Goal: Task Accomplishment & Management: Manage account settings

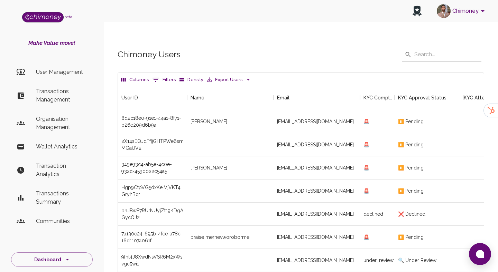
scroll to position [256, 366]
click at [35, 90] on li "Transactions Management" at bounding box center [52, 95] width 82 height 25
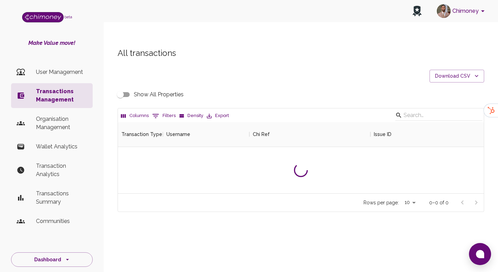
scroll to position [71, 366]
click at [159, 111] on button "0 Filters" at bounding box center [163, 116] width 27 height 11
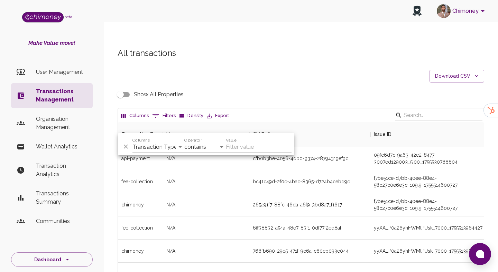
scroll to position [256, 366]
click at [157, 149] on select "Transaction Type Username Chi Ref Issue ID Value Amount Currency Fee ($) FX Rat…" at bounding box center [158, 147] width 52 height 11
select select "issueID"
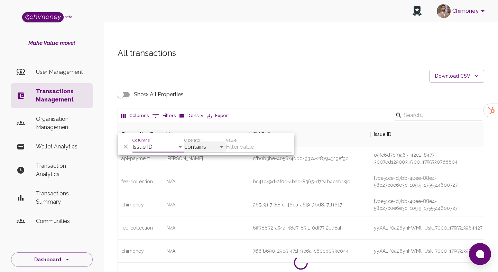
click at [209, 149] on select "contains equals starts with ends with is empty is not empty is any of" at bounding box center [204, 147] width 41 height 11
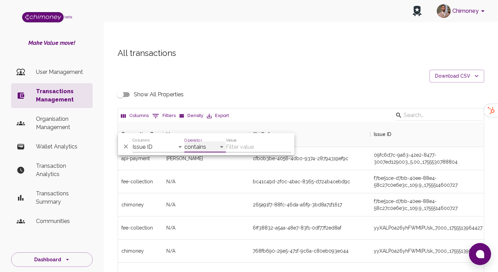
select select "equals"
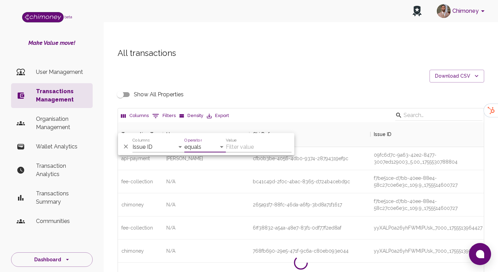
click at [235, 146] on input "Value" at bounding box center [259, 147] width 66 height 11
paste input "000566.132601dfb98848fe8fa32f961495bfb2.2007_50.22_1755186524648"
click at [247, 150] on input "000566.132601dfb98848fe8fa32f961495bfb2.2007_50.22_1755186524648" at bounding box center [259, 147] width 66 height 11
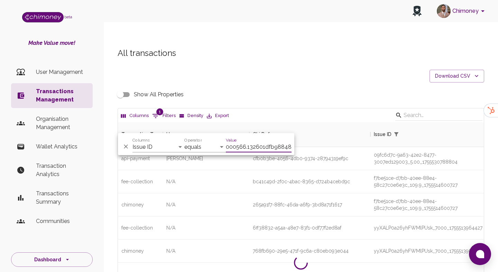
click at [240, 149] on input "000566.132601dfb98848fe8fa32f961495bfb2.2007_50.22_1755186524648" at bounding box center [259, 147] width 66 height 11
paste input "3066575b-d1b2-4ded-be5d-8a7898919bae_0.01_1755128278660"
click at [245, 143] on input "3066575b-d1b2-4ded-be5d-8a7898919bae_0.01_1755128278660" at bounding box center [259, 147] width 66 height 11
paste input "000566.132601dfb98848fe8fa32f961495bfb2.2007_50.22_1755186524648"
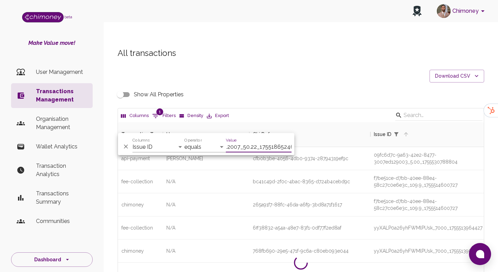
type input "000566.132601dfb98848fe8fa32f961495bfb2.2007_50.22_1755186524648"
click at [408, 130] on button "Sort" at bounding box center [406, 135] width 10 height 10
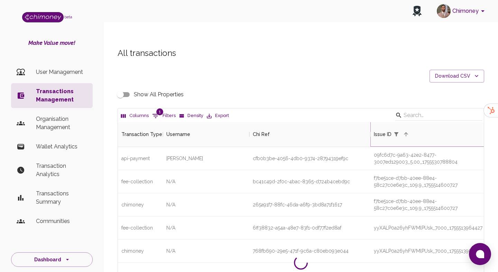
click at [408, 130] on button "Sort" at bounding box center [406, 135] width 10 height 10
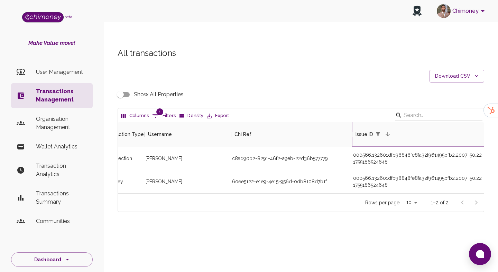
scroll to position [0, 18]
click at [265, 178] on div "60ee5122-e1e9-4e15-956d-0db8108d7b1f" at bounding box center [281, 181] width 95 height 7
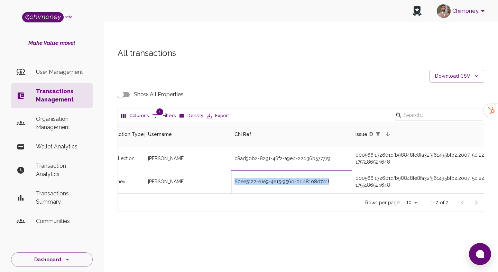
copy div "60ee5122-e1e9-4e15-956d-0db8108d7b1f"
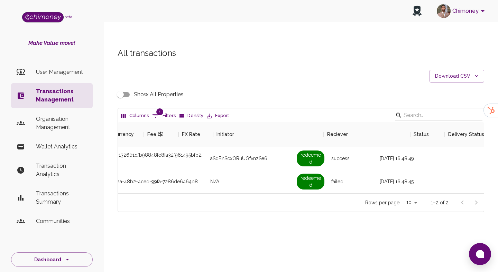
scroll to position [0, 619]
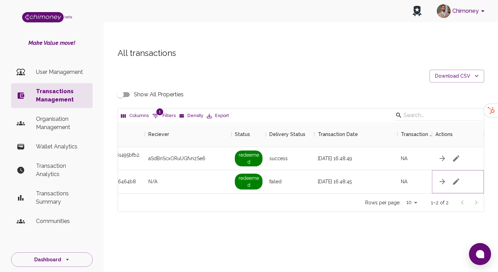
click at [453, 178] on icon "button" at bounding box center [456, 182] width 8 height 8
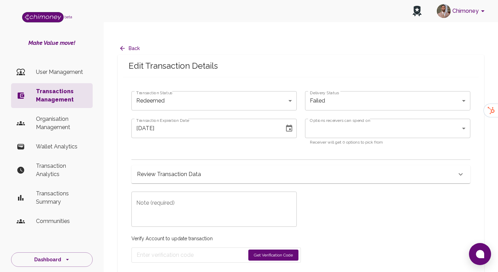
click at [204, 168] on div "Review Transaction Data" at bounding box center [300, 175] width 339 height 18
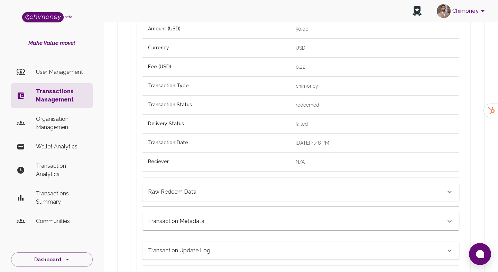
scroll to position [243, 0]
click at [187, 196] on h6 "Transaction Metadata" at bounding box center [172, 191] width 48 height 10
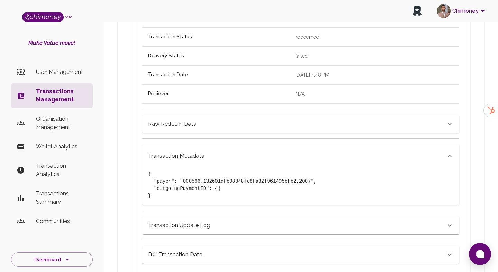
scroll to position [414, 0]
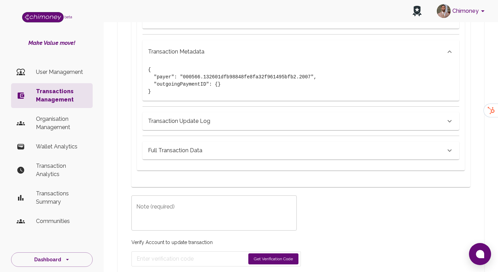
click at [187, 25] on h6 "Full Transaction Data" at bounding box center [172, 20] width 48 height 10
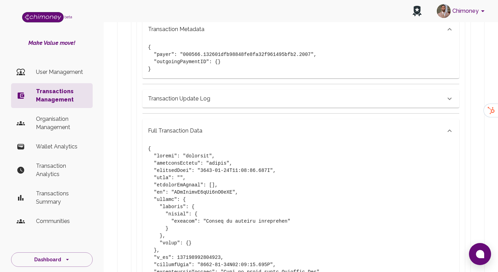
scroll to position [403, 0]
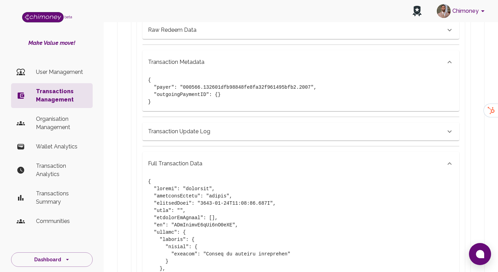
click at [180, 117] on div "Transaction Update Log" at bounding box center [300, 129] width 317 height 24
click at [180, 35] on h6 "Transaction Update Log" at bounding box center [172, 30] width 48 height 10
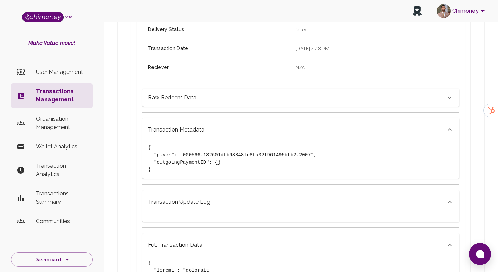
scroll to position [331, 0]
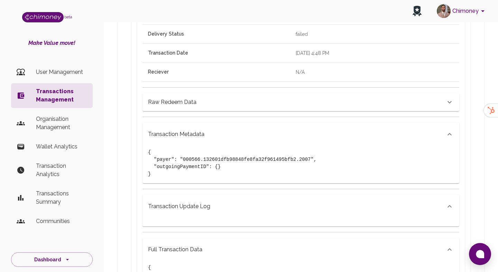
click at [189, 97] on h6 "Raw Redeem Data" at bounding box center [172, 102] width 48 height 10
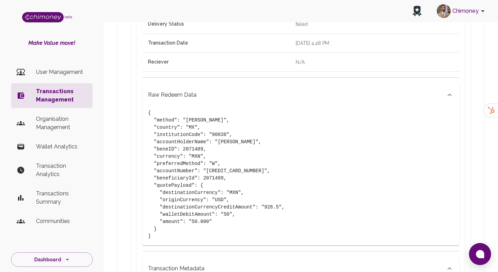
scroll to position [342, 0]
drag, startPoint x: 207, startPoint y: 156, endPoint x: 258, endPoint y: 156, distance: 51.8
click at [258, 156] on pre "{ "method": "[PERSON_NAME]", "country": "MX", "institutionCode": "90638", "acco…" at bounding box center [300, 174] width 305 height 131
copy pre "[CREDIT_CARD_NUMBER]"
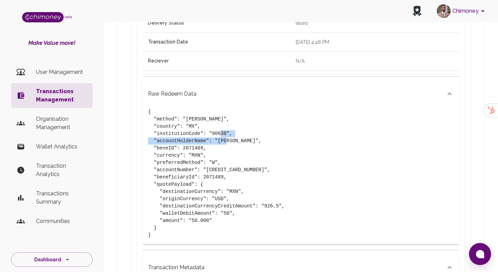
drag, startPoint x: 157, startPoint y: 128, endPoint x: 250, endPoint y: 129, distance: 93.3
click at [250, 129] on pre "{ "method": "[PERSON_NAME]", "country": "MX", "institutionCode": "90638", "acco…" at bounding box center [300, 174] width 305 height 131
copy pre "accountHolderName": "[PERSON_NAME]"
drag, startPoint x: 264, startPoint y: 193, endPoint x: 279, endPoint y: 193, distance: 14.2
click at [279, 193] on pre "{ "method": "[PERSON_NAME]", "country": "MX", "institutionCode": "90638", "acco…" at bounding box center [300, 174] width 305 height 131
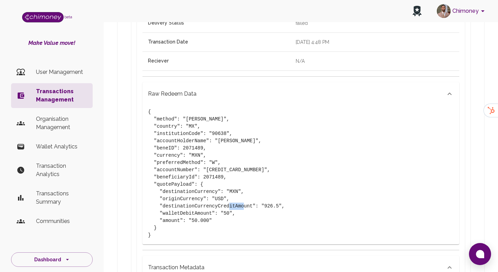
copy pre "926.5"
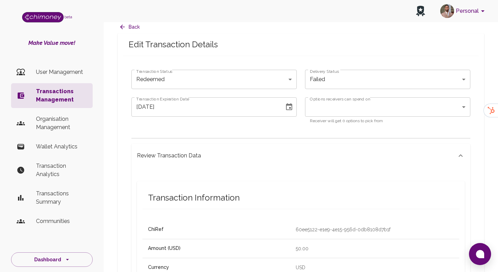
scroll to position [21, 0]
click at [207, 151] on div "Review Transaction Data" at bounding box center [296, 156] width 319 height 10
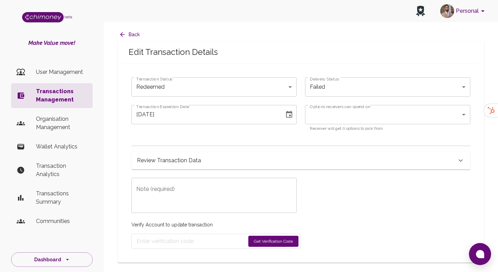
scroll to position [0, 0]
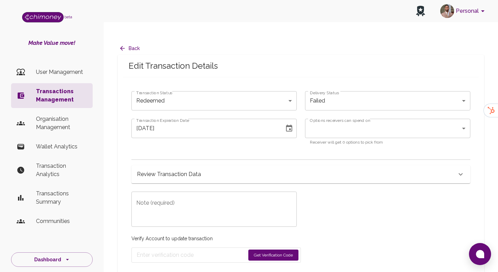
click at [200, 166] on div "Review Transaction Data" at bounding box center [300, 175] width 339 height 18
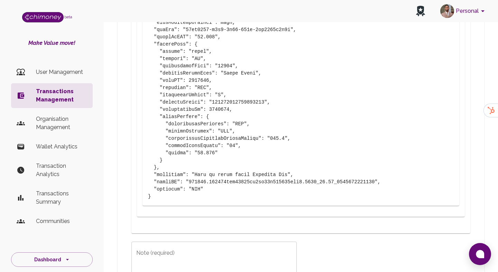
scroll to position [961, 0]
click at [37, 106] on li "Transactions Management" at bounding box center [52, 95] width 82 height 25
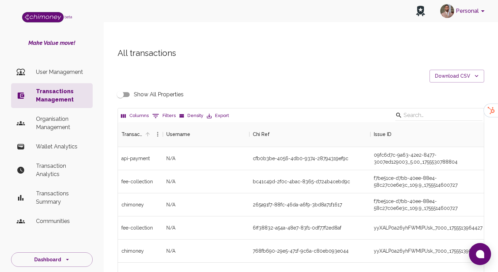
scroll to position [256, 366]
click at [164, 111] on button "0 Filters" at bounding box center [163, 116] width 27 height 11
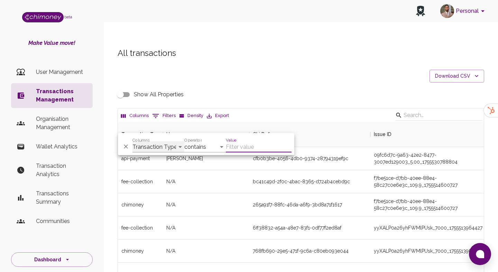
click at [160, 145] on select "Transaction Type Username Chi Ref Issue ID Value Amount Currency Fee ($) FX Rat…" at bounding box center [158, 147] width 52 height 11
select select "email"
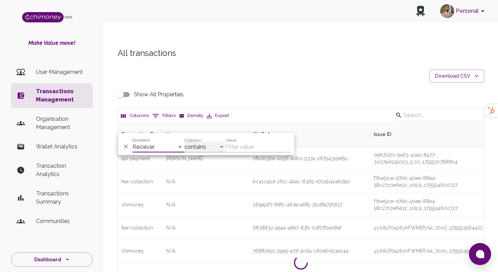
click at [190, 142] on select "contains equals starts with ends with is empty is not empty is any of" at bounding box center [204, 147] width 41 height 11
select select "equals"
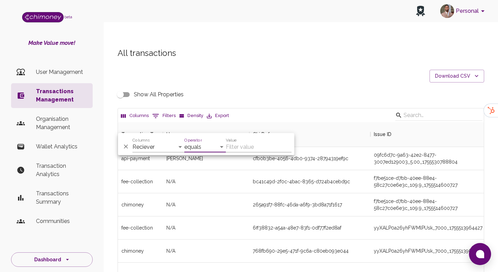
click at [243, 145] on input "Value" at bounding box center [259, 147] width 66 height 11
paste input "[EMAIL_ADDRESS][DOMAIN_NAME]"
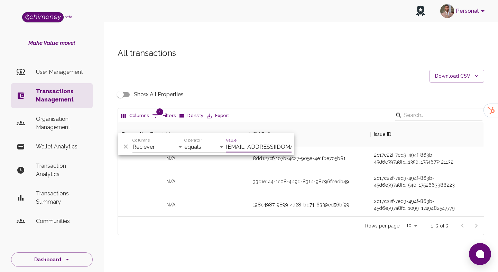
scroll to position [94, 366]
type input "[EMAIL_ADDRESS][DOMAIN_NAME]"
click at [285, 235] on div "All transactions Download CSV Show All Properties Columns 1 Filters Density Exp…" at bounding box center [301, 153] width 394 height 244
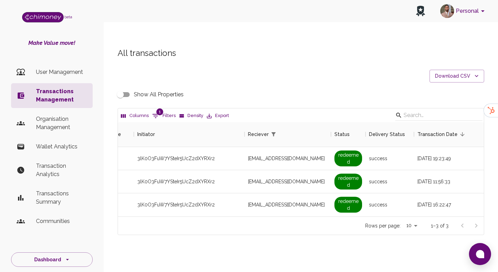
scroll to position [0, 522]
click at [117, 88] on input "Show All Properties" at bounding box center [120, 94] width 39 height 13
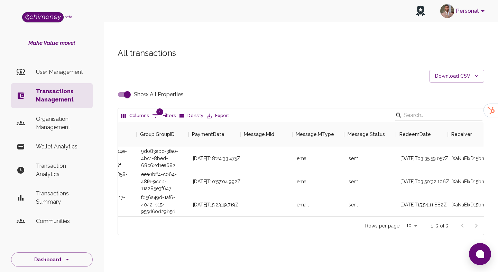
scroll to position [0, 1070]
click at [122, 88] on input "Show All Properties" at bounding box center [126, 94] width 39 height 13
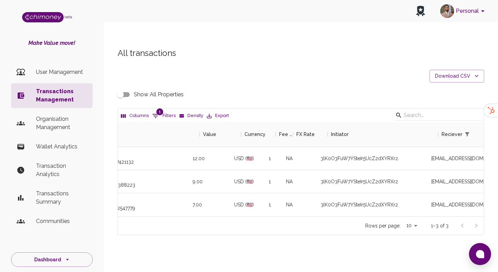
scroll to position [0, 308]
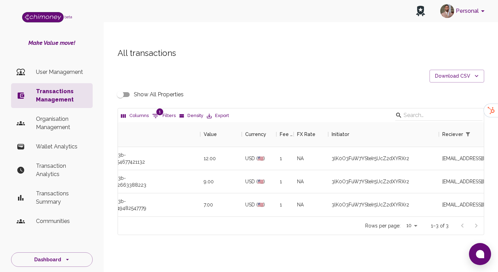
click at [123, 88] on input "Show All Properties" at bounding box center [120, 94] width 39 height 13
checkbox input "true"
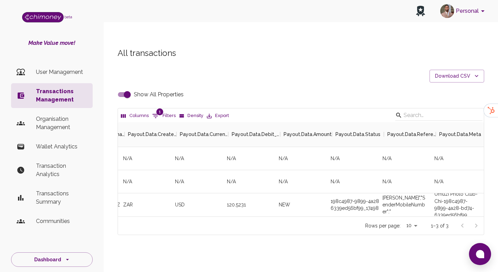
scroll to position [0, 2948]
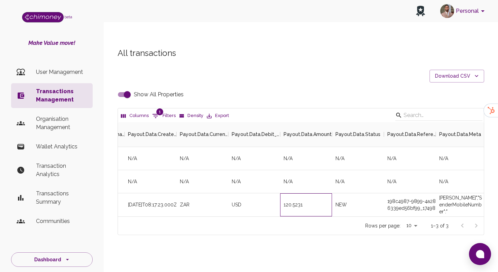
click at [290, 194] on div "120.5231" at bounding box center [306, 205] width 52 height 23
click at [286, 194] on div "120.5231" at bounding box center [306, 205] width 52 height 23
click at [284, 194] on div "120.5231" at bounding box center [306, 205] width 52 height 23
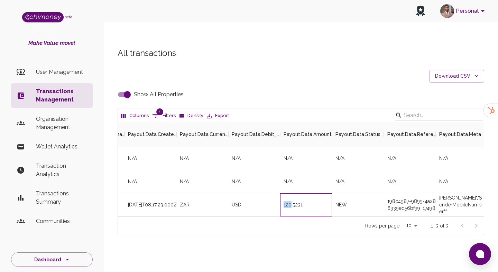
drag, startPoint x: 283, startPoint y: 192, endPoint x: 290, endPoint y: 192, distance: 6.6
click at [290, 194] on div "120.5231" at bounding box center [306, 205] width 52 height 23
copy div "120"
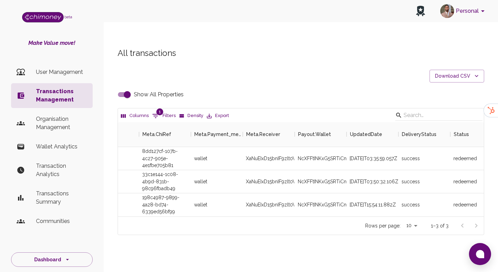
scroll to position [0, 1946]
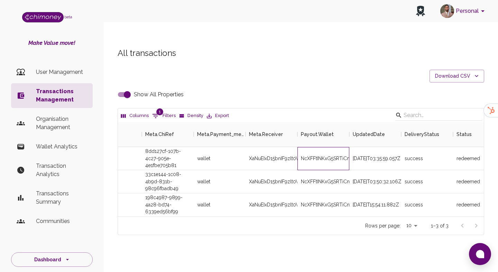
click at [342, 147] on div "NcXFFtINKxG5SRTiCmbA" at bounding box center [323, 158] width 52 height 23
click at [270, 147] on div "XaNuEIxD15bnIF9zlt0WDZ9Gzyw1" at bounding box center [271, 158] width 52 height 23
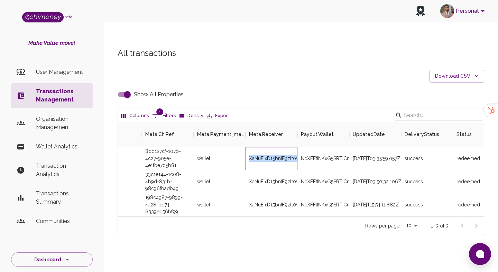
copy div "XaNuEIxD15bnIF9zlt0WDZ9Gzyw1"
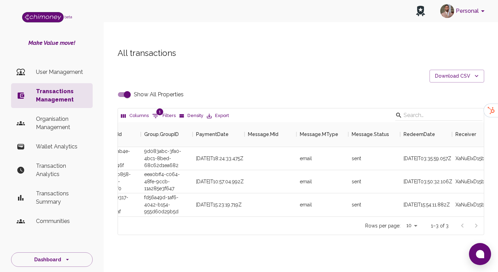
scroll to position [0, 1025]
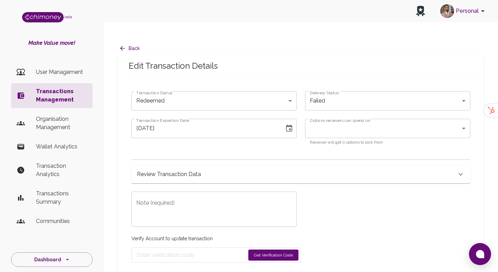
click at [229, 90] on body "Personal beta Make Value move! User Management Transactions Management Organisa…" at bounding box center [249, 143] width 498 height 286
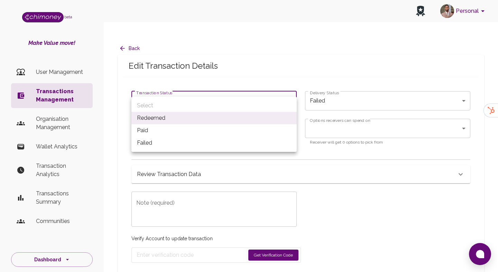
click at [229, 65] on div at bounding box center [249, 136] width 498 height 272
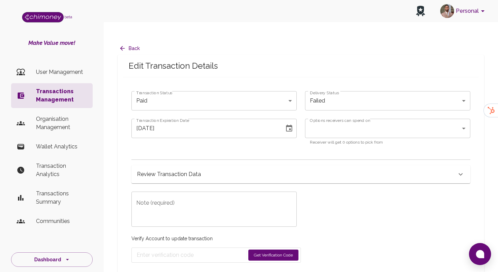
type input "redeemed"
type input "[DATE]"
type input "success"
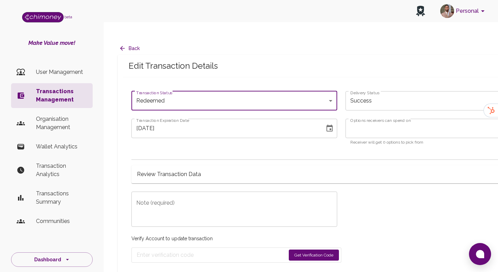
click at [52, 91] on p "Transactions Management" at bounding box center [61, 95] width 51 height 17
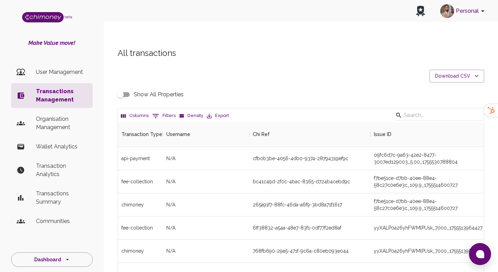
scroll to position [256, 366]
click at [159, 111] on button "0 Filters" at bounding box center [163, 116] width 27 height 11
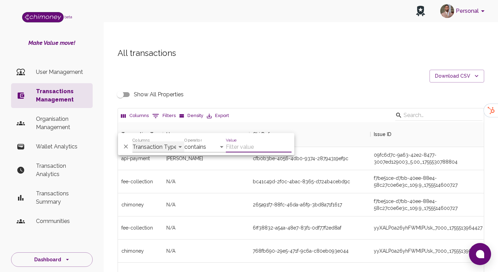
click at [172, 149] on select "Transaction Type Username Chi Ref Issue ID Value Amount Currency Fee ($) FX Rat…" at bounding box center [158, 147] width 52 height 11
select select "chiRef"
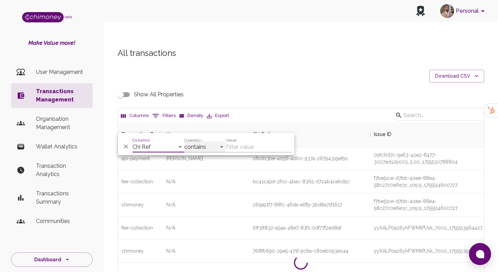
click at [197, 142] on select "contains equals starts with ends with is empty is not empty is any of" at bounding box center [204, 147] width 41 height 11
click at [198, 140] on label "Operator" at bounding box center [192, 140] width 17 height 6
click at [198, 142] on select "contains equals starts with ends with is empty is not empty is any of" at bounding box center [204, 147] width 41 height 11
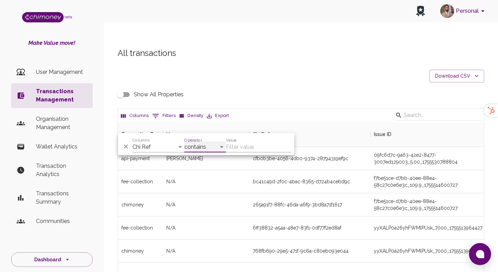
click at [197, 145] on select "contains equals starts with ends with is empty is not empty is any of" at bounding box center [204, 147] width 41 height 11
select select "equals"
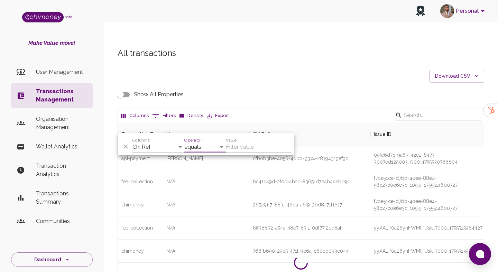
click at [250, 151] on input "Value" at bounding box center [259, 147] width 66 height 11
paste input "[EMAIL_ADDRESS][DOMAIN_NAME]"
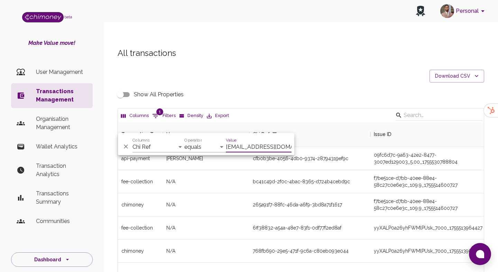
type input "[EMAIL_ADDRESS][DOMAIN_NAME]"
click at [161, 148] on select "Transaction Type Username Chi Ref Issue ID Value Amount Currency Fee ($) FX Rat…" at bounding box center [158, 147] width 52 height 11
select select "email"
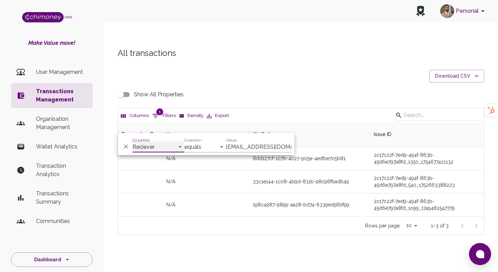
scroll to position [94, 366]
click at [62, 85] on li "Transactions Management" at bounding box center [52, 95] width 82 height 25
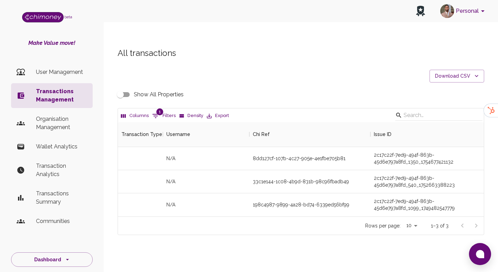
click at [160, 109] on span "1" at bounding box center [159, 112] width 7 height 7
select select "email"
select select "equals"
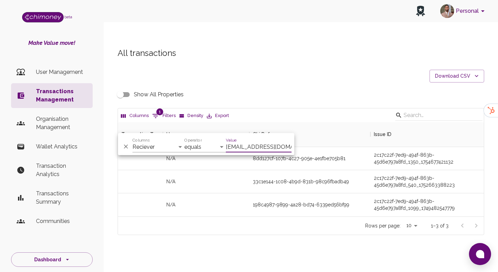
click at [234, 143] on input "[EMAIL_ADDRESS][DOMAIN_NAME]" at bounding box center [259, 147] width 66 height 11
type input "[EMAIL_ADDRESS][DOMAIN_NAME]"
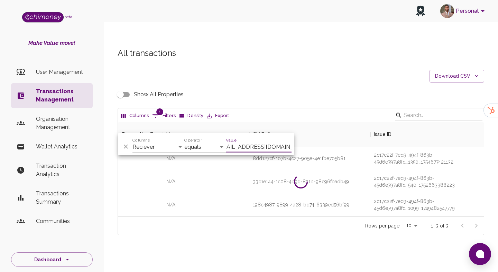
scroll to position [0, 1]
click at [56, 72] on p "User Management" at bounding box center [61, 72] width 51 height 8
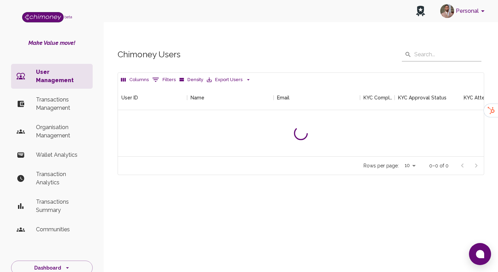
scroll to position [71, 366]
click at [58, 96] on p "Transactions Management" at bounding box center [61, 104] width 51 height 17
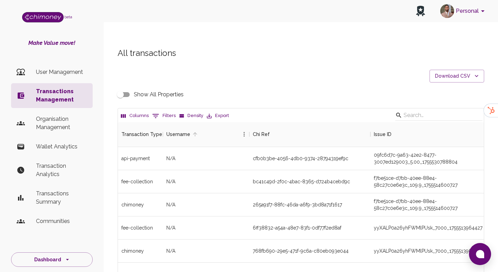
scroll to position [256, 366]
click at [170, 111] on button "0 Filters" at bounding box center [163, 116] width 27 height 11
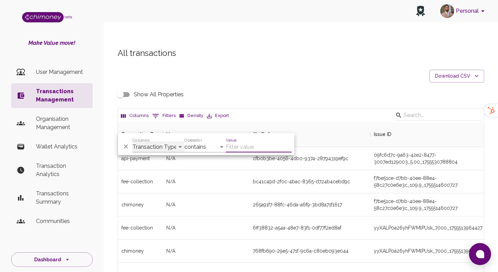
click at [161, 149] on select "Transaction Type Username Chi Ref Issue ID Value Amount Currency Fee ($) FX Rat…" at bounding box center [158, 147] width 52 height 11
select select "email"
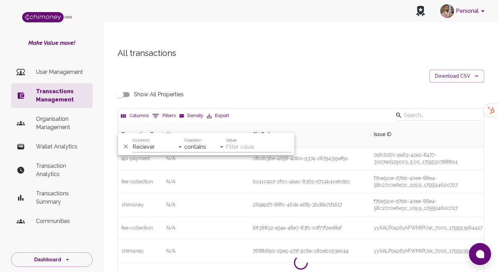
click at [203, 154] on div "And Or Columns Transaction Type Username Chi Ref Issue ID Value Amount Currency…" at bounding box center [206, 144] width 176 height 22
click at [207, 146] on select "contains equals starts with ends with is empty is not empty is any of" at bounding box center [204, 147] width 41 height 11
select select "equals"
click at [243, 140] on div "Value" at bounding box center [259, 144] width 66 height 17
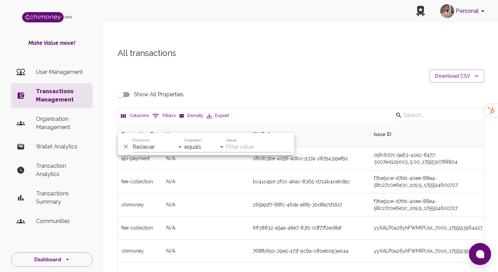
click at [238, 151] on input "Value" at bounding box center [259, 147] width 66 height 11
paste input "[EMAIL_ADDRESS][DOMAIN_NAME]"
type input "[EMAIL_ADDRESS][DOMAIN_NAME]"
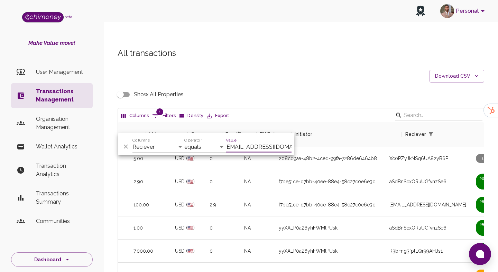
scroll to position [0, 385]
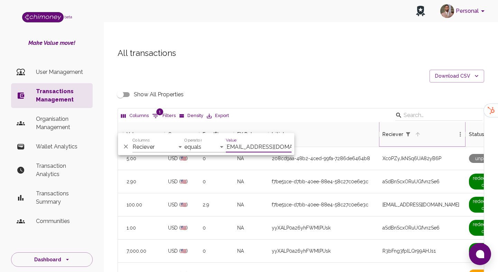
click at [417, 130] on button "Sort" at bounding box center [418, 135] width 10 height 10
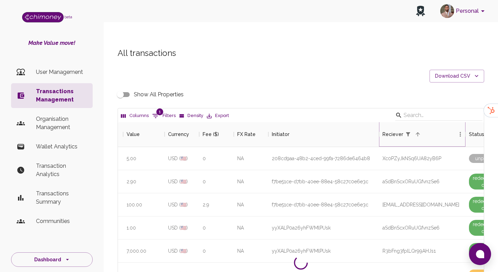
click at [417, 130] on button "Sort" at bounding box center [418, 135] width 10 height 10
click at [417, 132] on icon "Sort" at bounding box center [417, 134] width 4 height 4
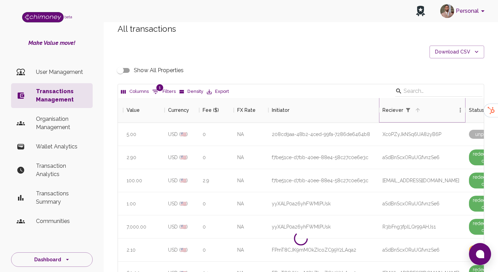
scroll to position [30, 0]
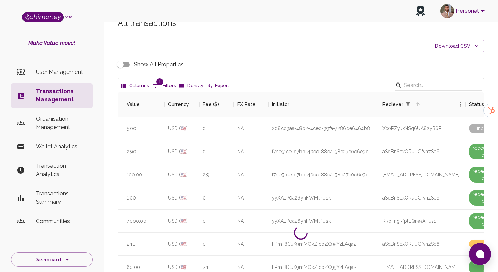
click at [151, 78] on div "Columns 1 Filters Density Export" at bounding box center [301, 85] width 366 height 14
click at [158, 82] on icon "Show filters" at bounding box center [155, 86] width 8 height 8
select select "email"
select select "equals"
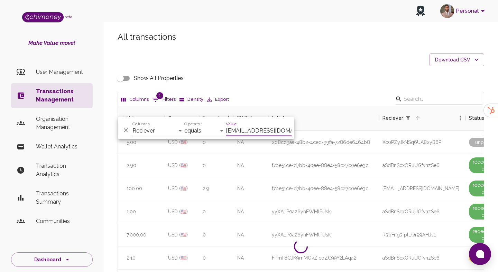
scroll to position [0, 0]
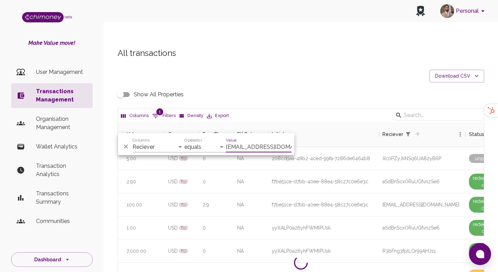
click at [269, 149] on input "[EMAIL_ADDRESS][DOMAIN_NAME]" at bounding box center [259, 147] width 66 height 11
click at [301, 88] on div "Show All Properties" at bounding box center [300, 94] width 366 height 13
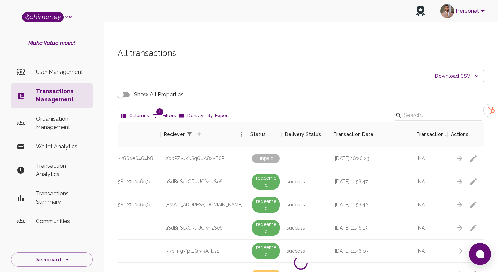
scroll to position [0, 604]
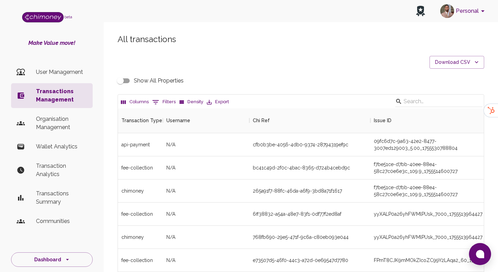
scroll to position [256, 366]
click at [161, 107] on button "0 Filters" at bounding box center [163, 102] width 27 height 11
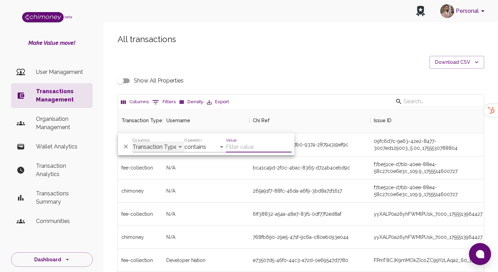
click at [160, 148] on select "Transaction Type Username Chi Ref Issue ID Value Amount Currency Fee ($) FX Rat…" at bounding box center [158, 147] width 52 height 11
select select "email"
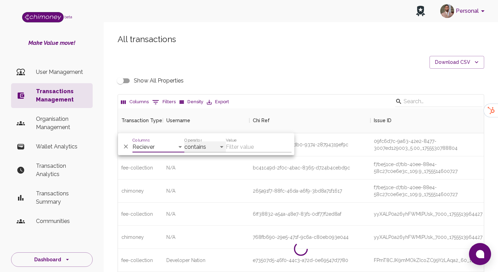
click at [208, 147] on select "contains equals starts with ends with is empty is not empty is any of" at bounding box center [204, 147] width 41 height 11
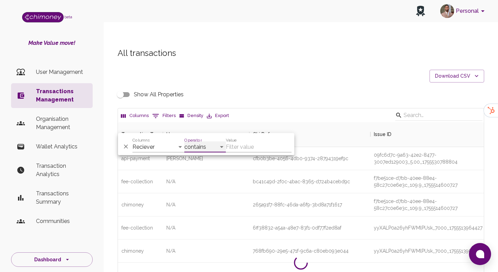
select select "equals"
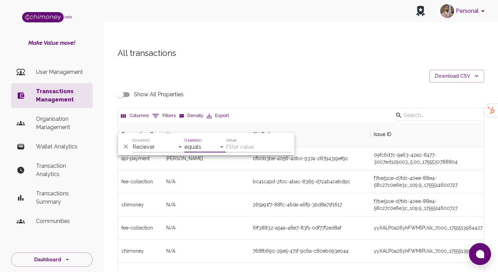
click at [247, 150] on input "Value" at bounding box center [259, 147] width 66 height 11
click at [168, 146] on select "Transaction Type Username Chi Ref Issue ID Value Amount Currency Fee ($) FX Rat…" at bounding box center [158, 147] width 52 height 11
select select "chiRef"
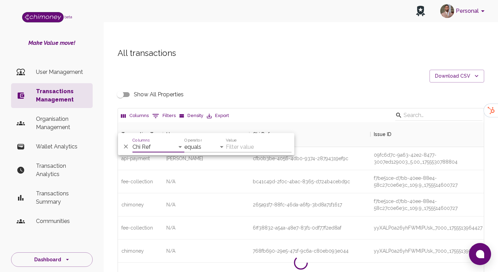
click at [243, 140] on div "Value" at bounding box center [259, 144] width 66 height 17
click at [238, 149] on input "Value" at bounding box center [259, 147] width 66 height 11
paste input "ff36a59f-e476-4269-83e7-748bc58fea2a. It also indicates it has failed"
type input "ff36a59f-e476-4269-83e7-748bc58fea2a. It also indicates it has failed"
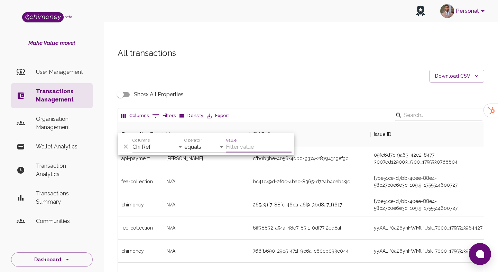
click at [243, 145] on input "Value" at bounding box center [259, 147] width 66 height 11
paste input "ff36a59f-e476-4269-83e7-748bc58fea2a"
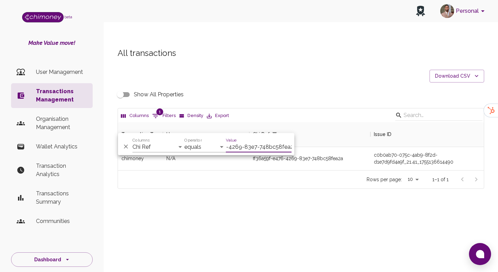
scroll to position [48, 366]
type input "ff36a59f-e476-4269-83e7-748bc58fea2a"
click at [299, 237] on div "Personal beta Make Value move! User Management Transactions Management Organisa…" at bounding box center [249, 150] width 498 height 272
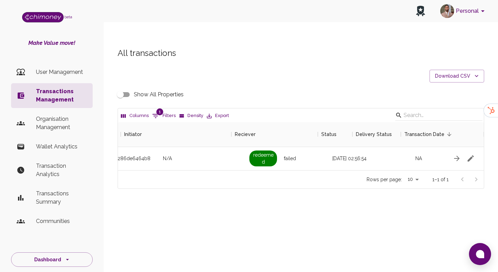
scroll to position [0, 619]
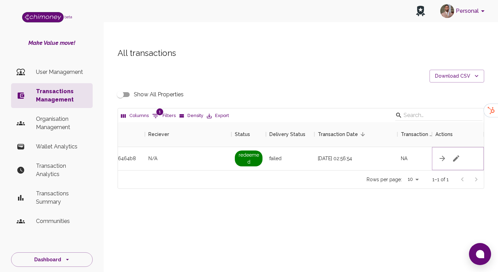
click at [452, 154] on icon "button" at bounding box center [456, 158] width 8 height 8
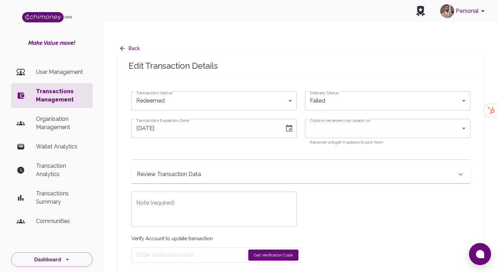
click at [213, 91] on body "Personal beta Make Value move! User Management Transactions Management Organisa…" at bounding box center [249, 143] width 498 height 286
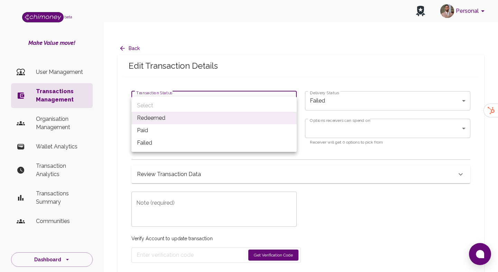
click at [177, 129] on li "Paid" at bounding box center [213, 130] width 165 height 12
type input "paid"
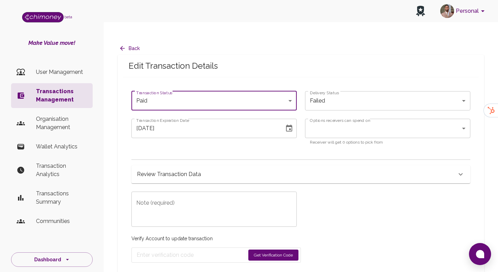
click at [318, 88] on body "Personal beta Make Value move! User Management Transactions Management Organisa…" at bounding box center [249, 143] width 498 height 286
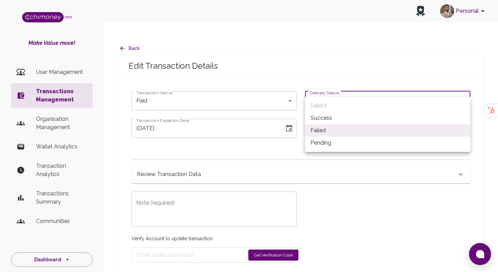
click at [257, 138] on div at bounding box center [249, 136] width 498 height 272
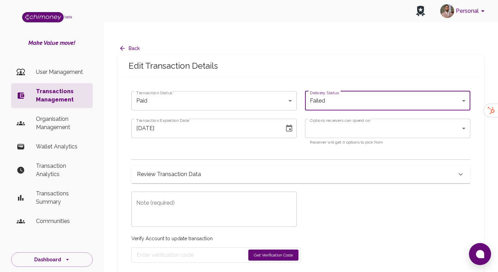
click at [215, 198] on textarea "Note (required)" at bounding box center [214, 210] width 156 height 24
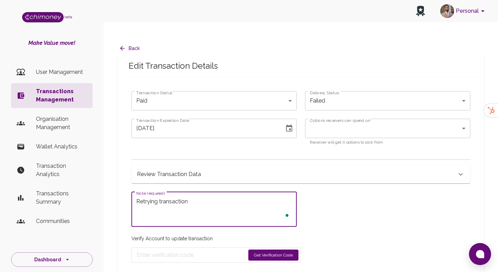
type textarea "Retrying transaction"
click at [255, 250] on button "Get Verification Code" at bounding box center [273, 255] width 50 height 11
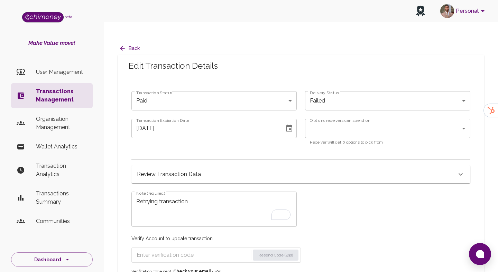
click at [180, 250] on input "Enter verification code" at bounding box center [193, 255] width 113 height 11
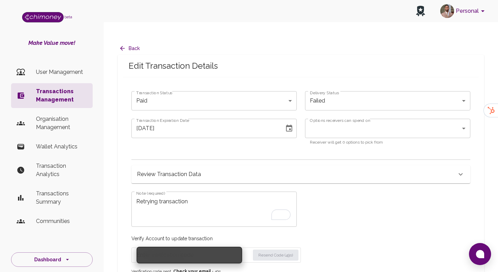
paste input "3217"
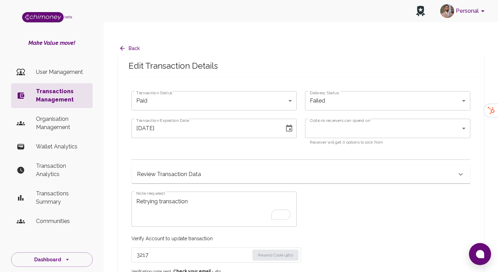
type input "3217"
click at [345, 193] on div "Transaction Status Paid paid Transaction Status Delivery Status Failed failed D…" at bounding box center [296, 155] width 347 height 144
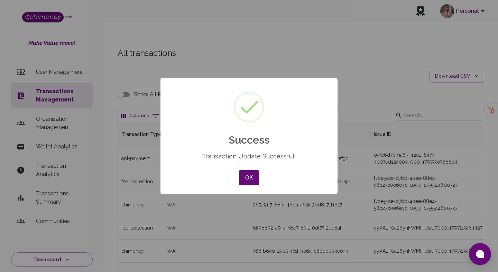
scroll to position [256, 366]
click at [248, 176] on button "OK" at bounding box center [249, 177] width 20 height 15
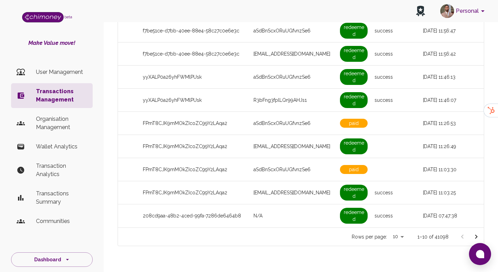
scroll to position [0, 0]
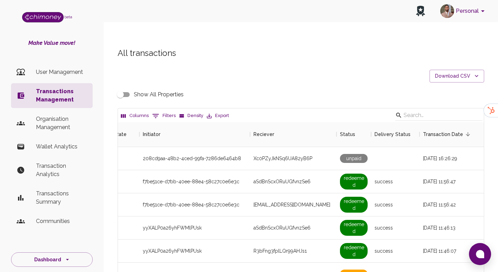
click at [150, 111] on button "0 Filters" at bounding box center [163, 116] width 27 height 11
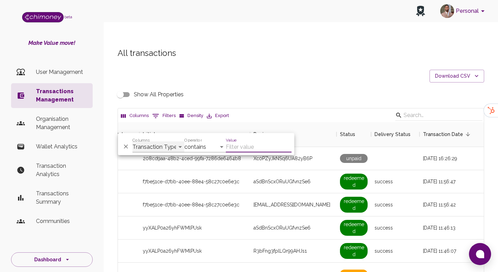
click at [160, 145] on select "Transaction Type Username Chi Ref Issue ID Value Amount Currency Fee ($) FX Rat…" at bounding box center [158, 147] width 52 height 11
select select "chiRef"
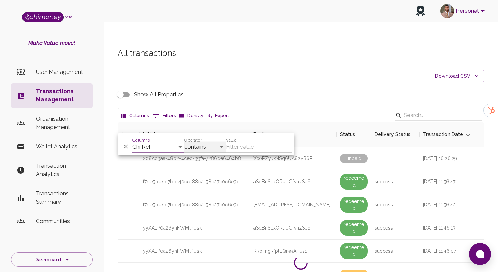
click at [204, 144] on select "contains equals starts with ends with is empty is not empty is any of" at bounding box center [204, 147] width 41 height 11
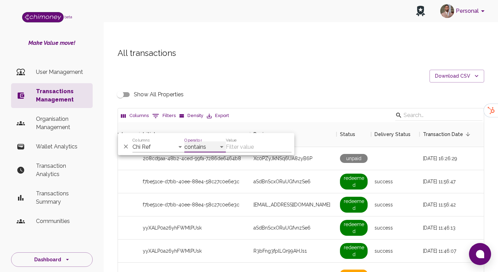
select select "equals"
click at [244, 150] on input "Value" at bounding box center [259, 147] width 66 height 11
paste input "ff36a59f-e476-4269-83e7-748bc58fea2a"
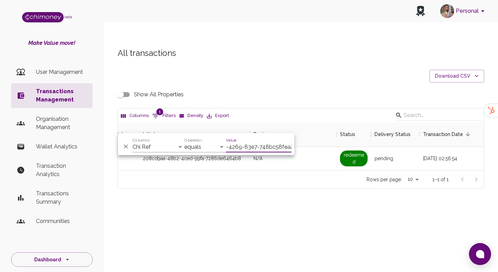
scroll to position [48, 366]
type input "ff36a59f-e476-4269-83e7-748bc58fea2a"
click at [307, 170] on div "Rows per page: 10 10 1–1 of 1" at bounding box center [301, 179] width 366 height 18
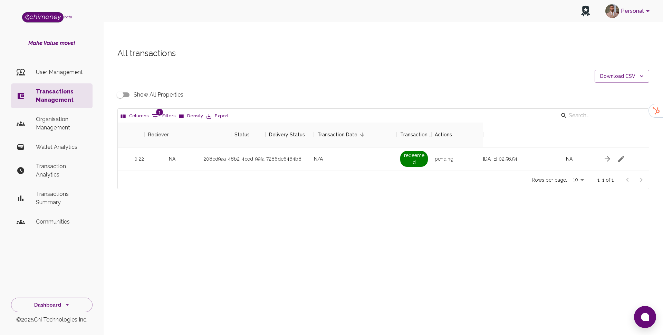
scroll to position [48, 531]
click at [173, 111] on button "1 Filters" at bounding box center [163, 116] width 27 height 11
select select "chiRef"
select select "equals"
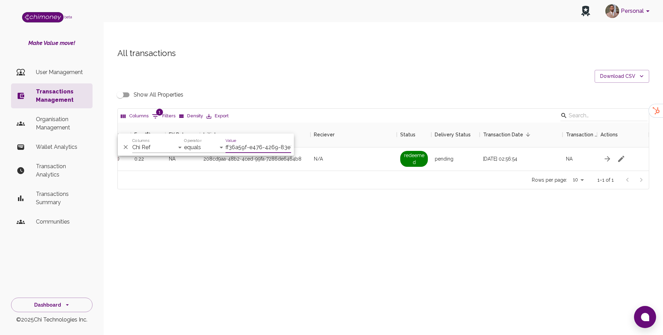
scroll to position [0, 37]
click at [154, 148] on select "Transaction Type Username Chi Ref Issue ID Value Amount Currency Fee ($) FX Rat…" at bounding box center [158, 147] width 52 height 11
click at [170, 145] on select "Transaction Type Username Chi Ref Issue ID Value Amount Currency Fee ($) FX Rat…" at bounding box center [158, 147] width 52 height 11
click at [155, 148] on select "Transaction Type Username Chi Ref Issue ID Value Amount Currency Fee ($) FX Rat…" at bounding box center [158, 147] width 52 height 11
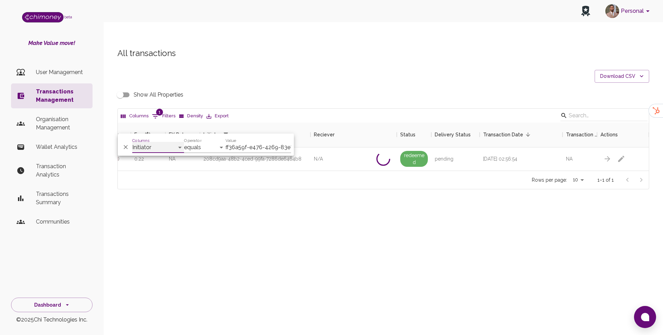
select select "email"
click at [244, 145] on input "ff36a59f-e476-4269-83e7-748bc58fea2a" at bounding box center [259, 147] width 66 height 11
paste input "nonhlanhla@goodwall.org"
type input "nonhlanhla@goodwall.org"
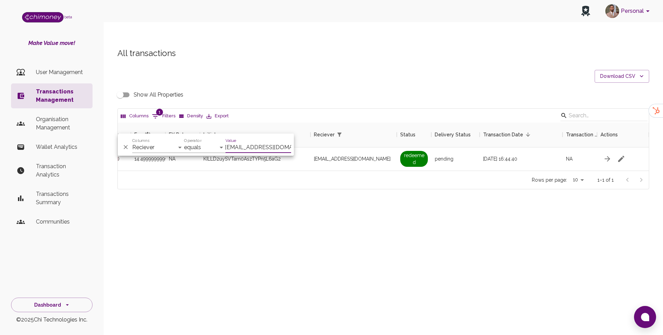
click at [337, 170] on div "Rows per page: 10 10 1–1 of 1" at bounding box center [383, 179] width 531 height 18
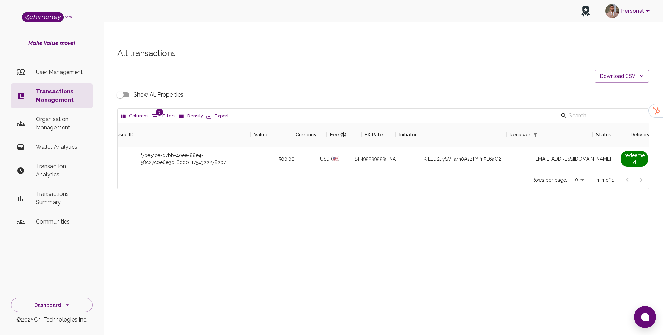
scroll to position [0, 201]
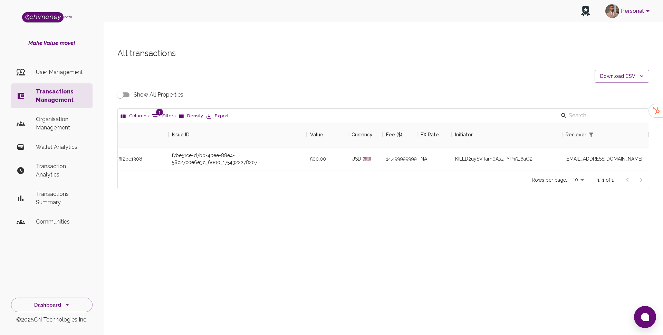
click at [497, 48] on h5 "All transactions" at bounding box center [383, 53] width 532 height 11
click at [156, 109] on span "1" at bounding box center [159, 112] width 7 height 7
select select "email"
select select "equals"
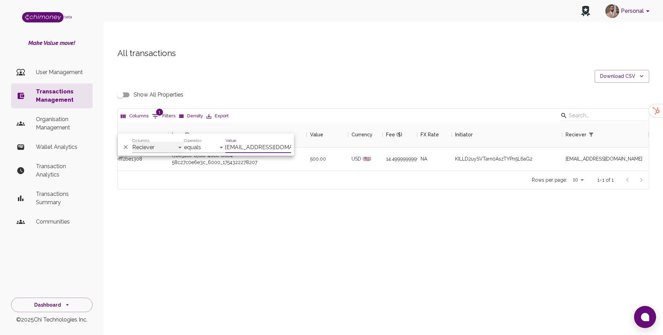
click at [173, 151] on select "Transaction Type Username Chi Ref Issue ID Value Amount Currency Fee ($) FX Rat…" at bounding box center [158, 147] width 52 height 11
select select "payout.order.orderNumber"
click at [251, 142] on input "nonhlanhla@goodwall.org" at bounding box center [259, 147] width 66 height 11
paste input "34864059"
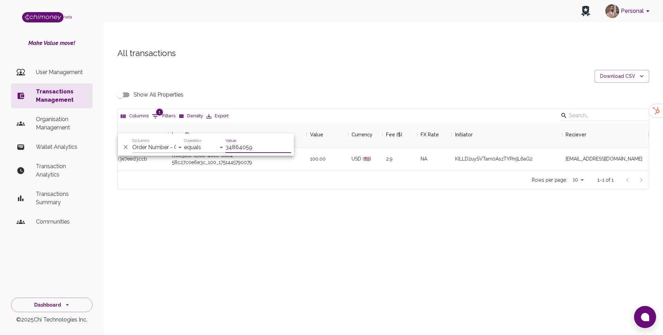
type input "34864059"
click at [276, 211] on div "All transactions Download CSV Show All Properties Columns 1 Filters Density Exp…" at bounding box center [384, 130] width 560 height 198
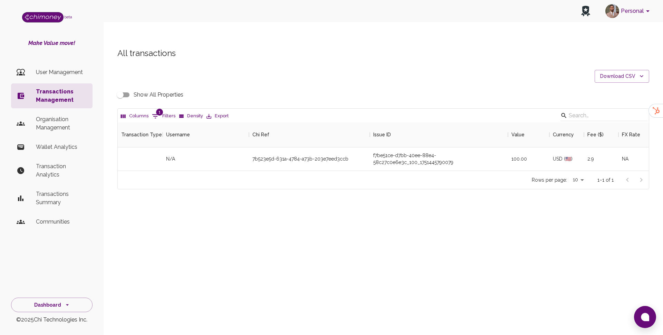
click at [125, 88] on input "Show All Properties" at bounding box center [120, 94] width 39 height 13
checkbox input "true"
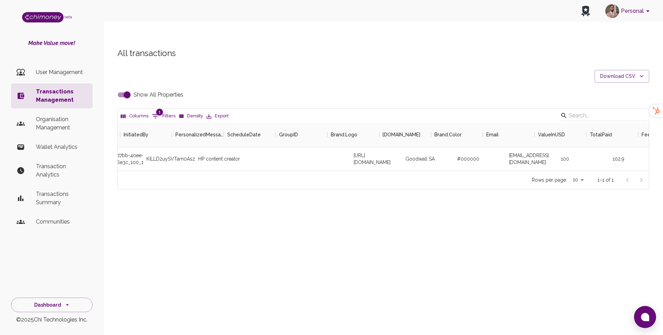
scroll to position [0, 179]
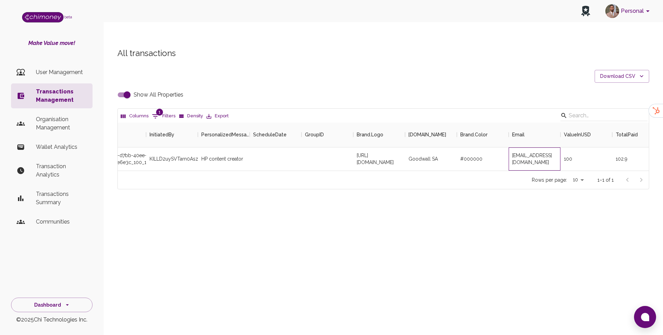
click at [497, 147] on div "contato.beatriznobre@gmail.com" at bounding box center [535, 158] width 52 height 23
copy div "contato.beatriznobre@gmail.com"
click at [158, 109] on span "1" at bounding box center [159, 112] width 7 height 7
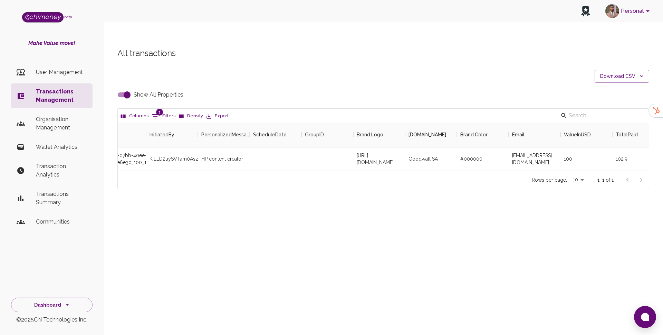
select select "payout.order.orderNumber"
select select "equals"
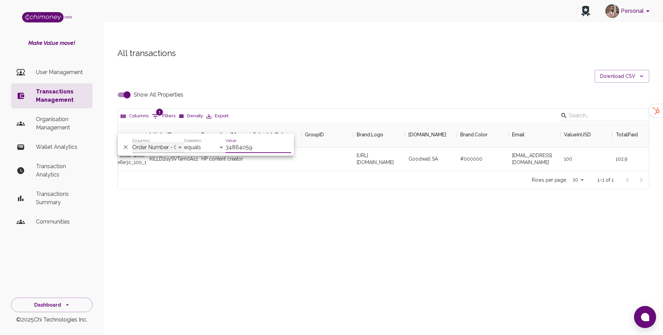
click at [166, 146] on select "Id Chimoney Issuer IssueID InitiatedBy PersonalizedMessage ScheduleDate GroupID…" at bounding box center [158, 147] width 52 height 11
click at [122, 88] on input "Show All Properties" at bounding box center [126, 94] width 39 height 13
checkbox input "false"
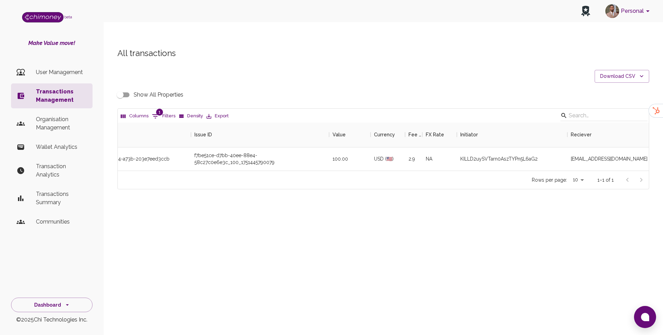
click at [167, 111] on button "1 Filters" at bounding box center [163, 116] width 27 height 11
select select "payout.order.orderNumber"
select select "equals"
click at [165, 151] on select "Transaction Type Username Chi Ref Issue ID Value Amount Currency Fee ($) FX Rat…" at bounding box center [158, 147] width 52 height 11
select select "email"
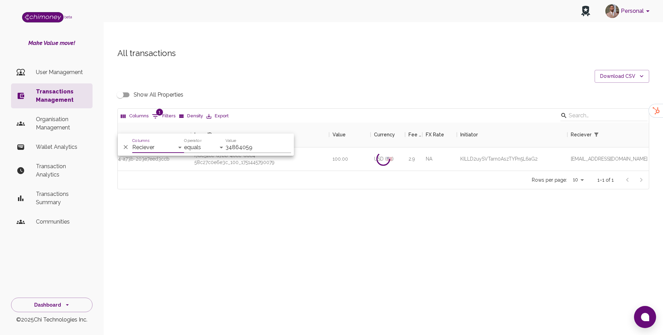
click at [254, 144] on input "34864059" at bounding box center [259, 147] width 66 height 11
paste input "jamesfrancismaidugu@gmail.com"
type input "jamesfrancismaidugu@gmail.com"
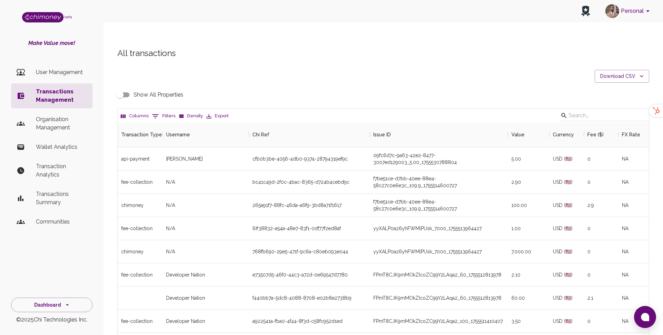
scroll to position [256, 531]
